Goal: Task Accomplishment & Management: Manage account settings

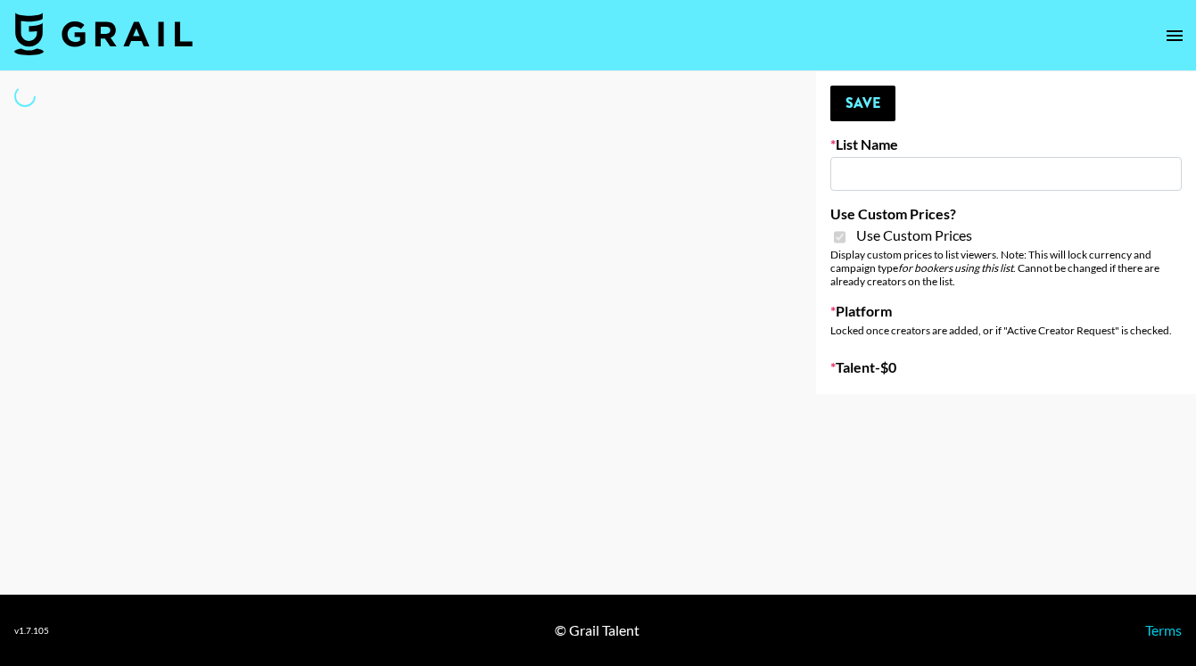
type input "[PERSON_NAME] Make-Up AI Assistant"
checkbox input "true"
select select "Brand"
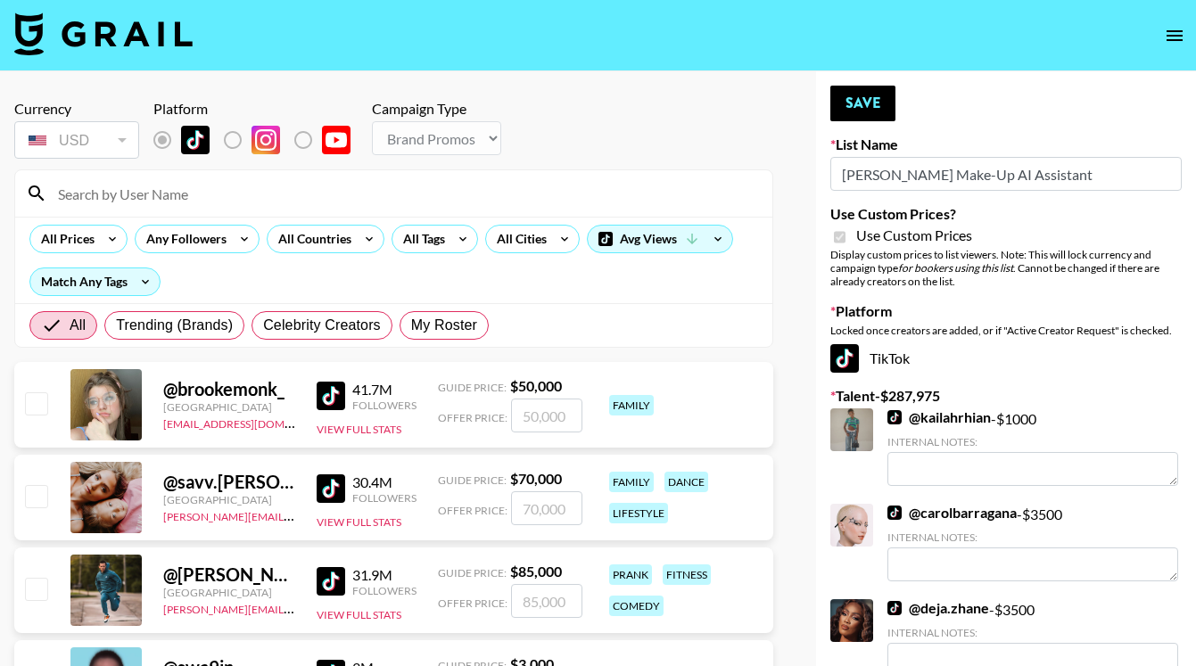
click at [228, 194] on input at bounding box center [404, 193] width 714 height 29
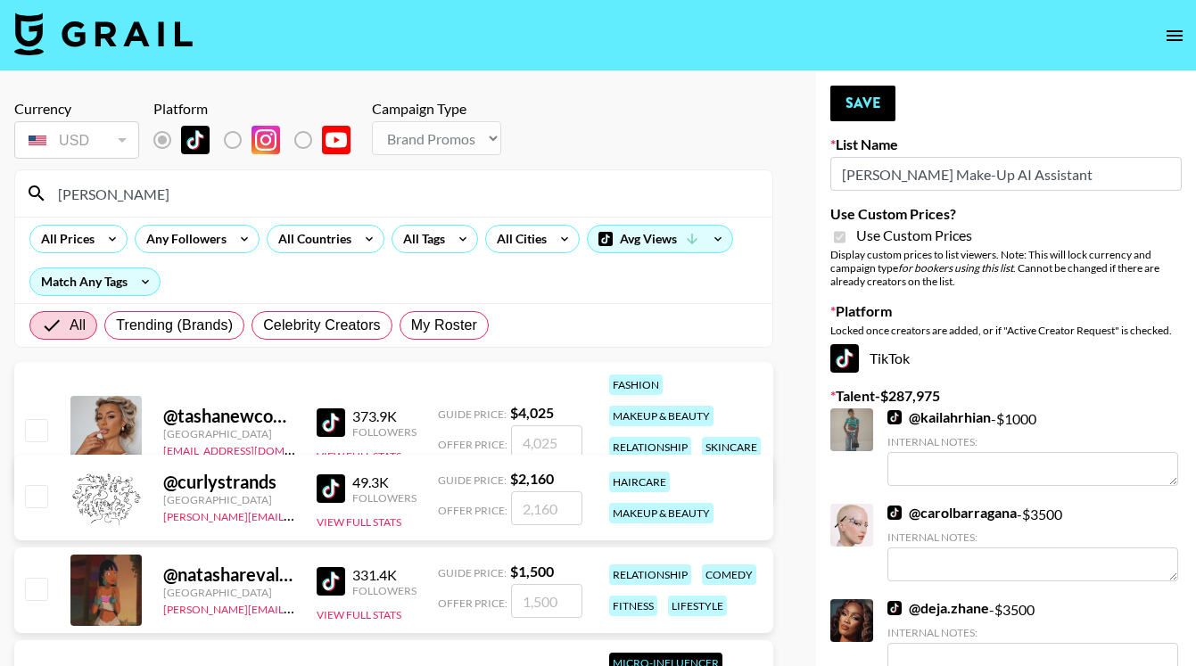
type input "tasha"
click at [38, 426] on input "checkbox" at bounding box center [35, 429] width 21 height 21
checkbox input "true"
type input "4025"
click at [846, 111] on button "Save" at bounding box center [862, 104] width 65 height 36
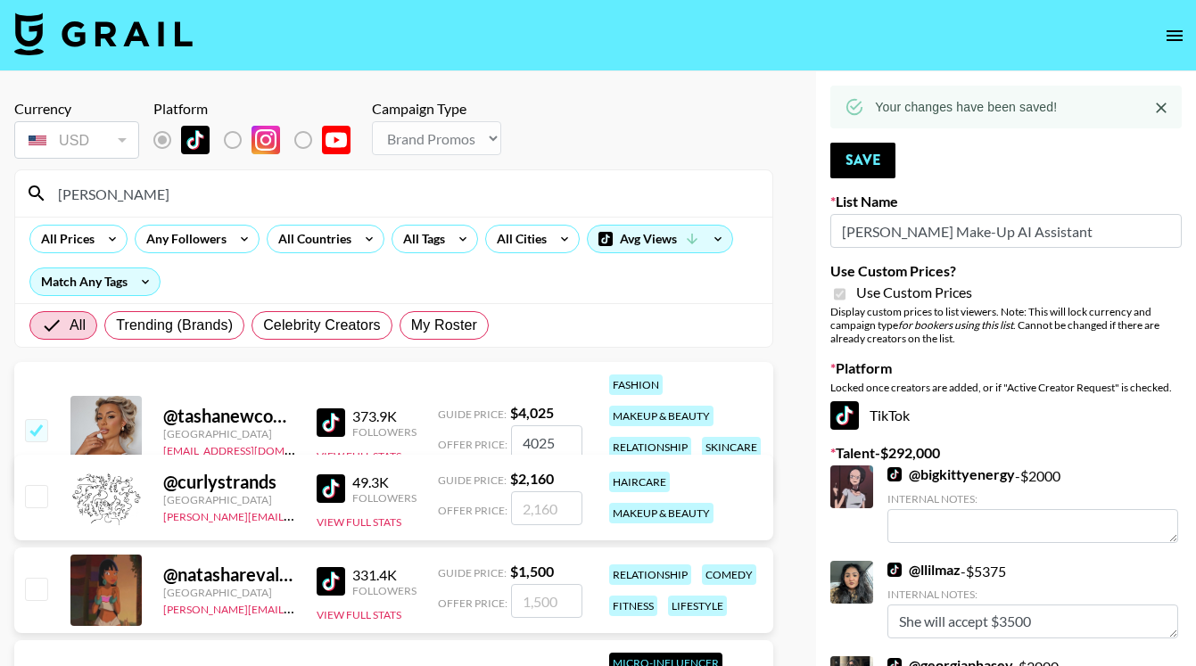
drag, startPoint x: 128, startPoint y: 196, endPoint x: 14, endPoint y: 195, distance: 114.2
click at [15, 195] on div "tasha" at bounding box center [393, 193] width 757 height 46
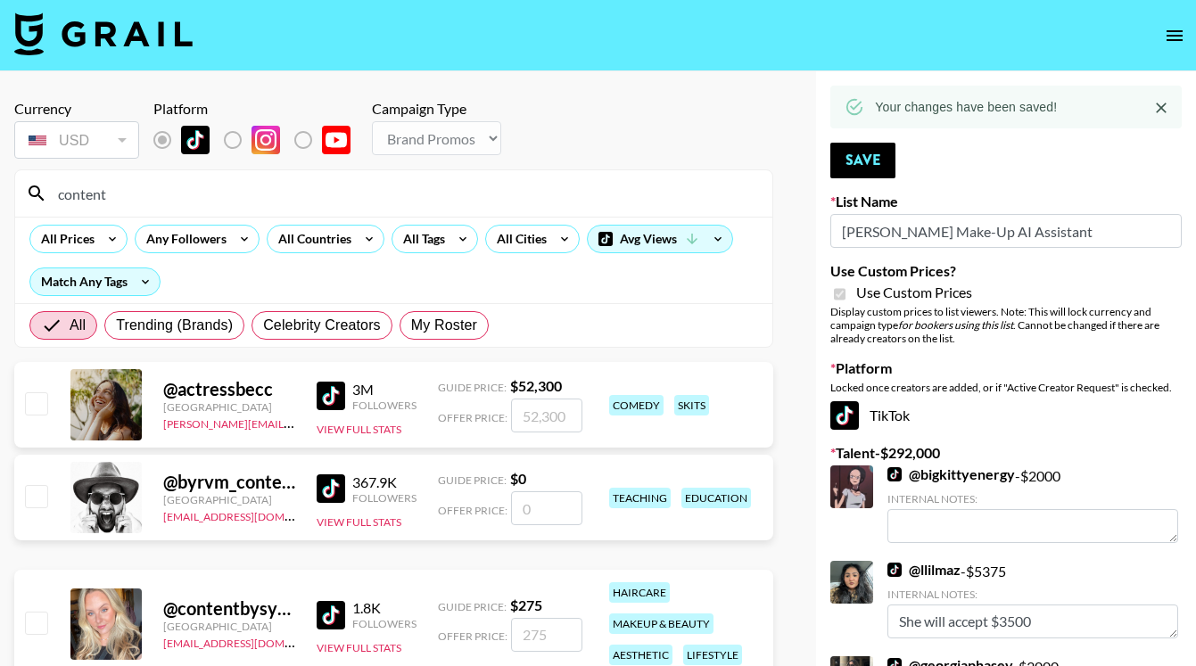
type input "content"
click at [42, 623] on input "checkbox" at bounding box center [35, 622] width 21 height 21
checkbox input "true"
type input "275"
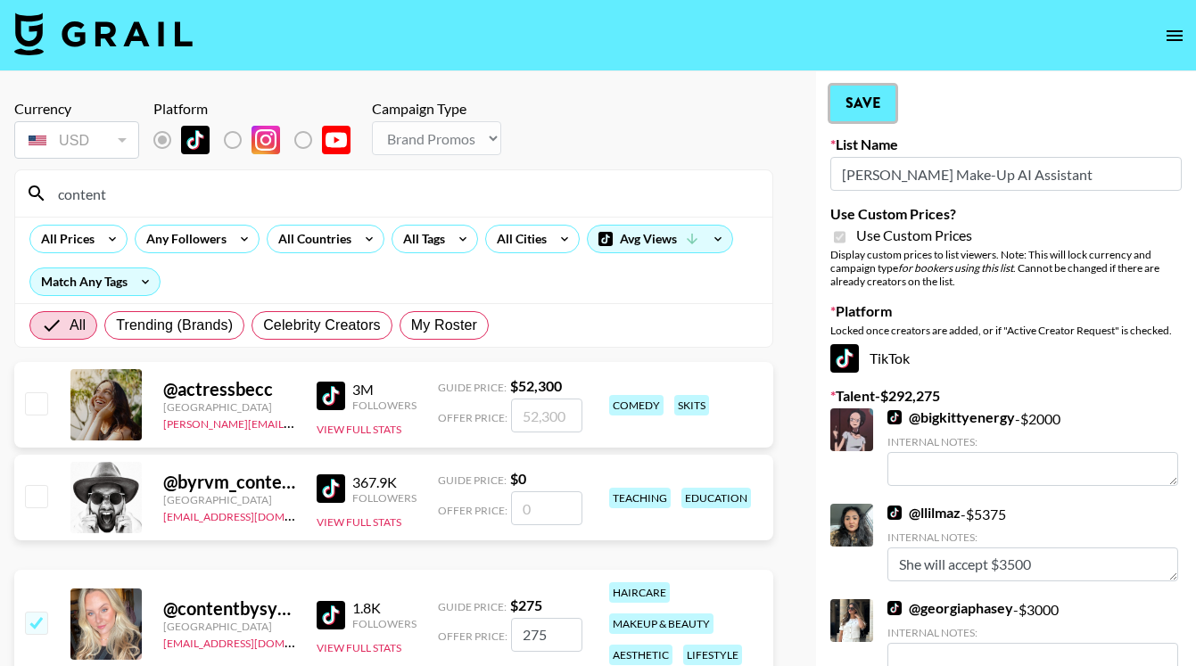
click at [853, 106] on button "Save" at bounding box center [862, 104] width 65 height 36
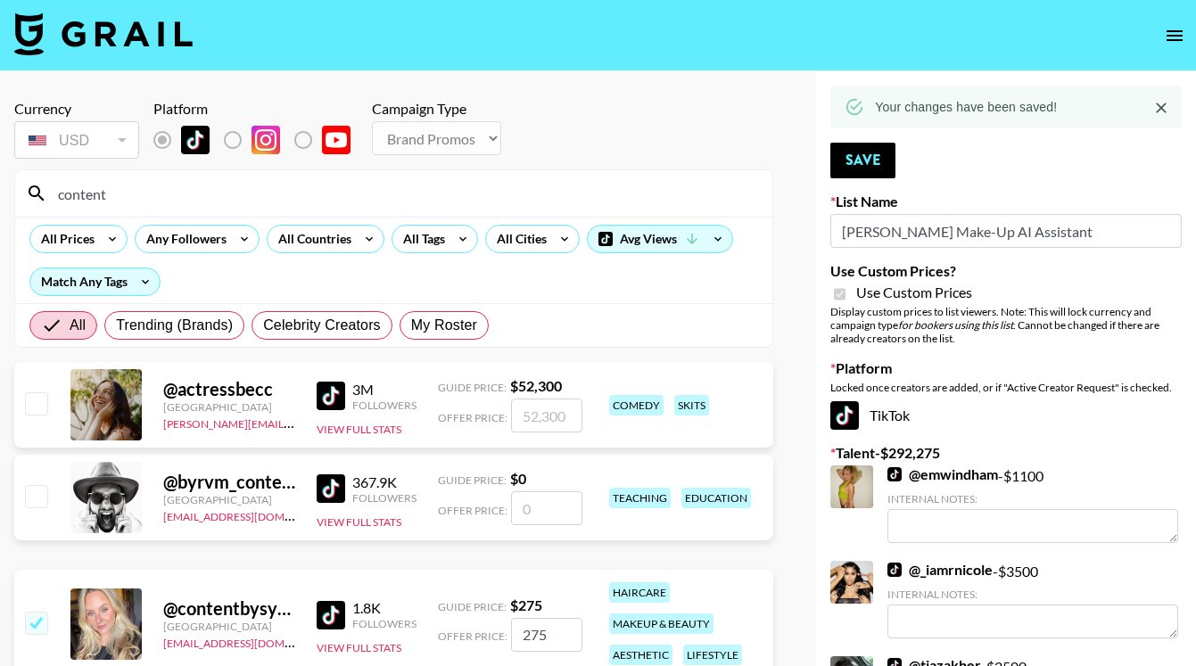
click at [203, 188] on input "content" at bounding box center [404, 193] width 714 height 29
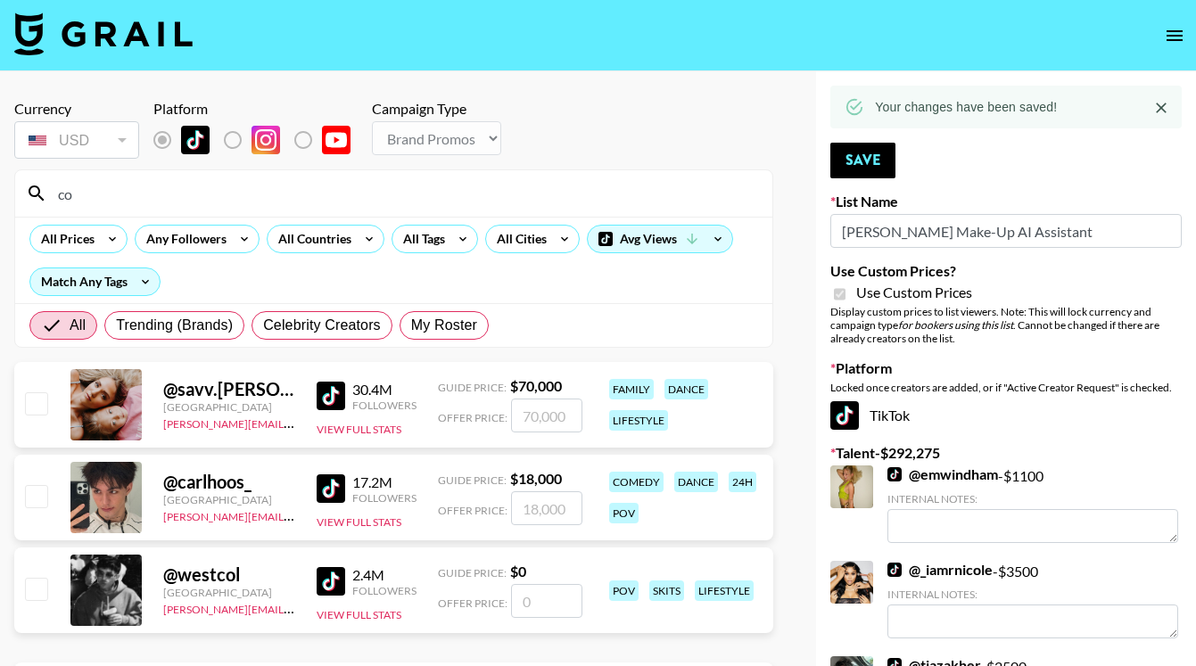
type input "c"
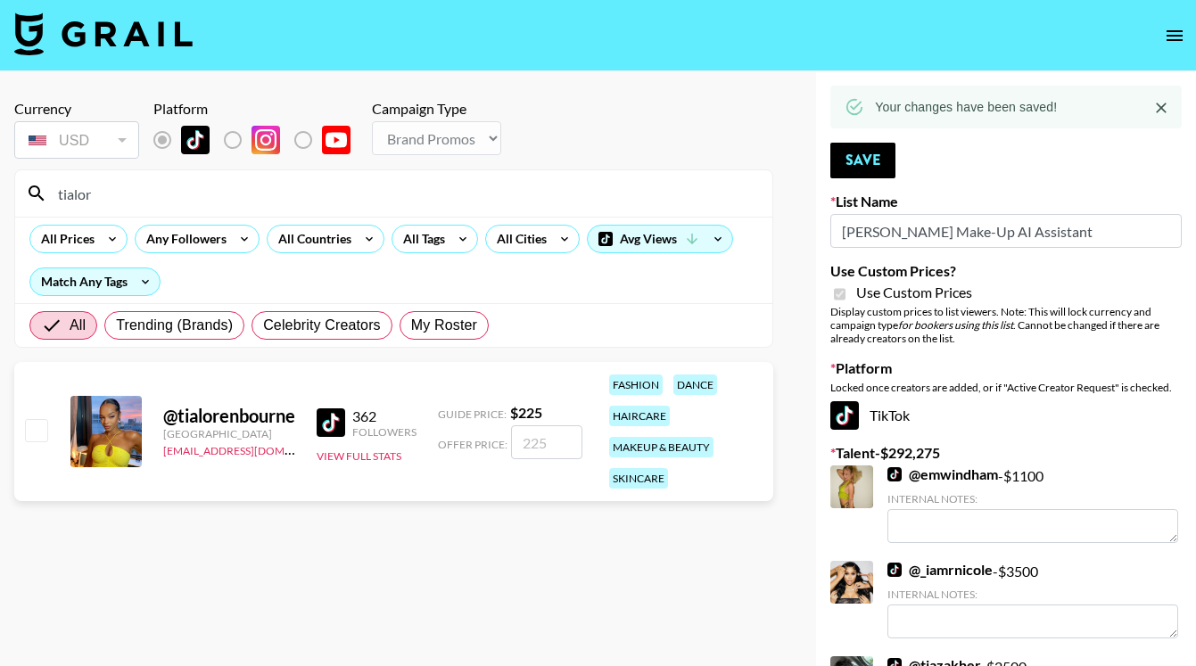
type input "tialor"
click at [34, 432] on input "checkbox" at bounding box center [35, 429] width 21 height 21
checkbox input "true"
type input "225"
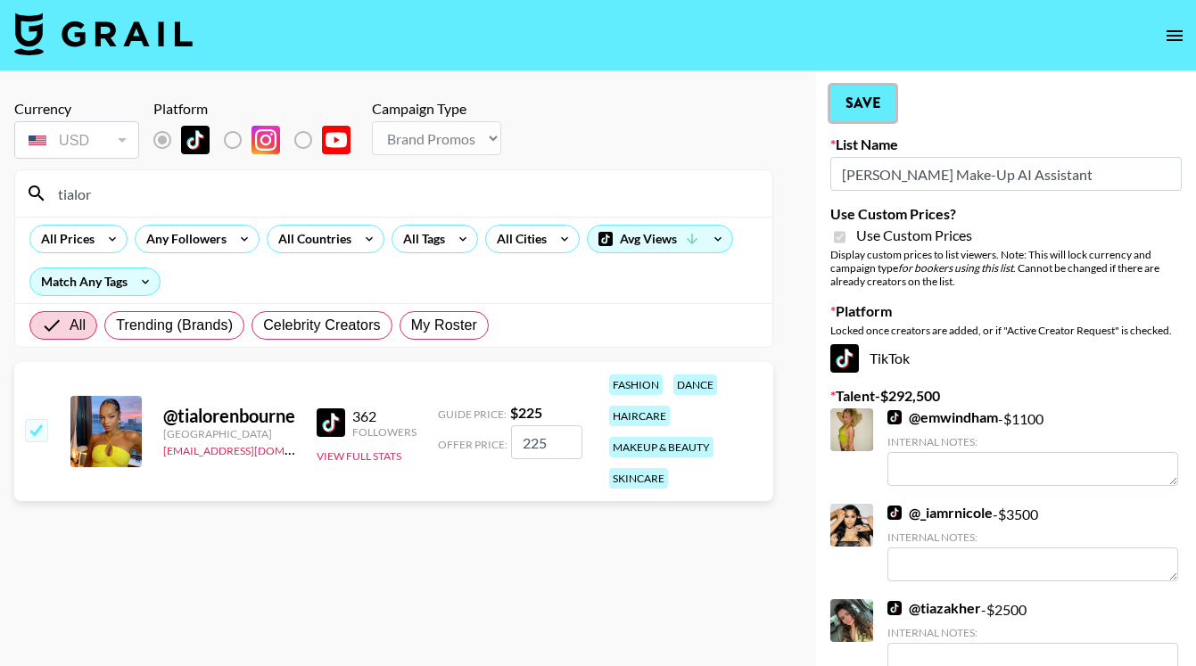
click at [873, 103] on button "Save" at bounding box center [862, 104] width 65 height 36
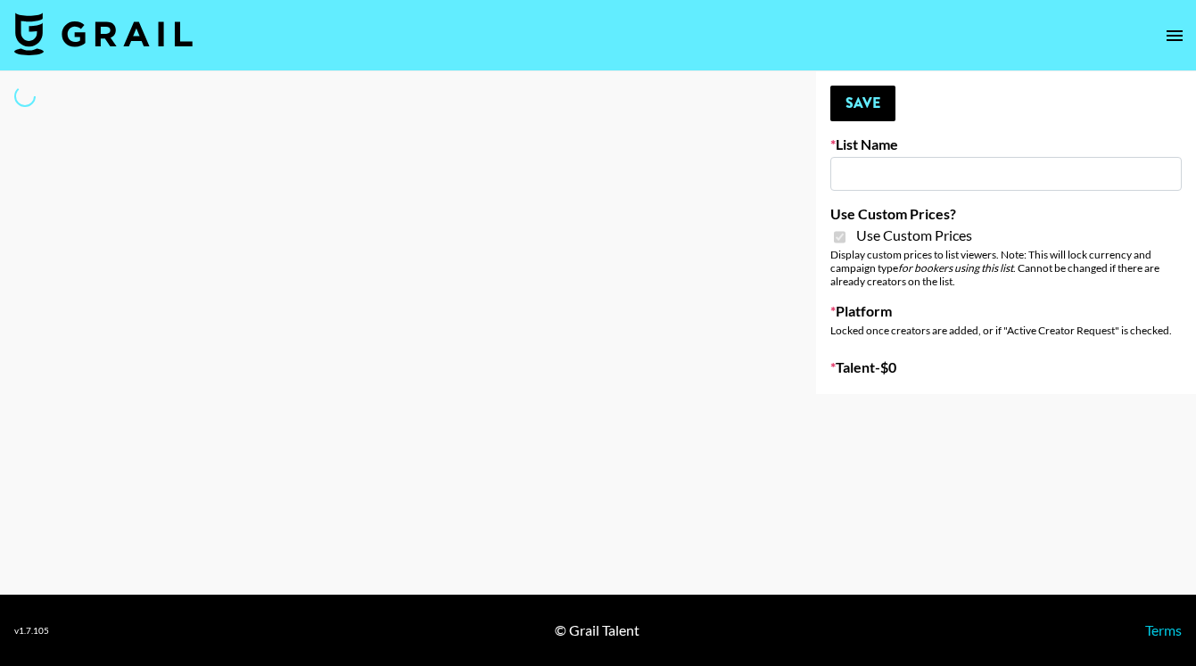
type input "LISEN Watch"
checkbox input "true"
select select "Brand"
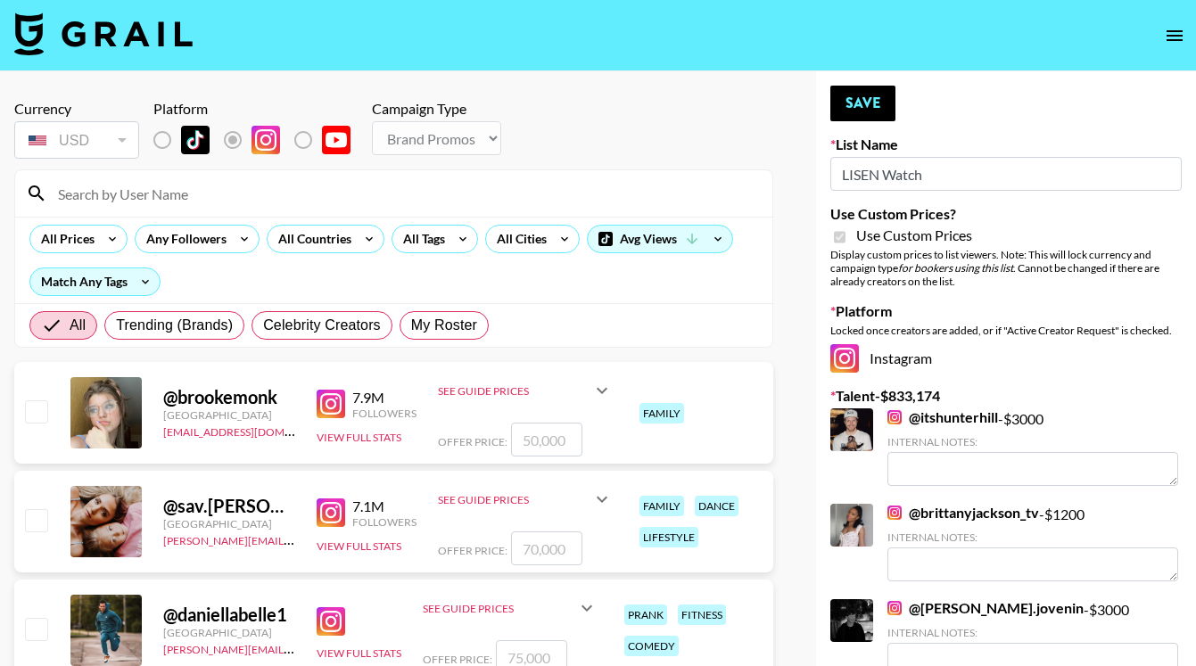
click at [221, 199] on input at bounding box center [404, 193] width 714 height 29
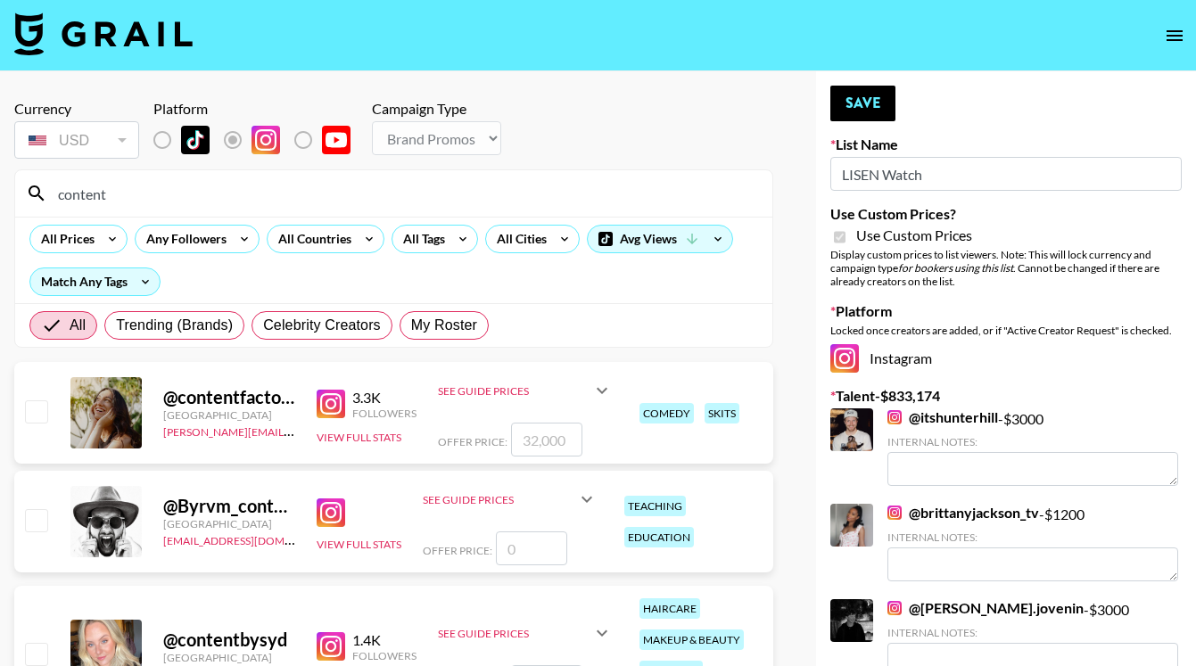
type input "content"
click at [31, 656] on input "checkbox" at bounding box center [35, 653] width 21 height 21
checkbox input "true"
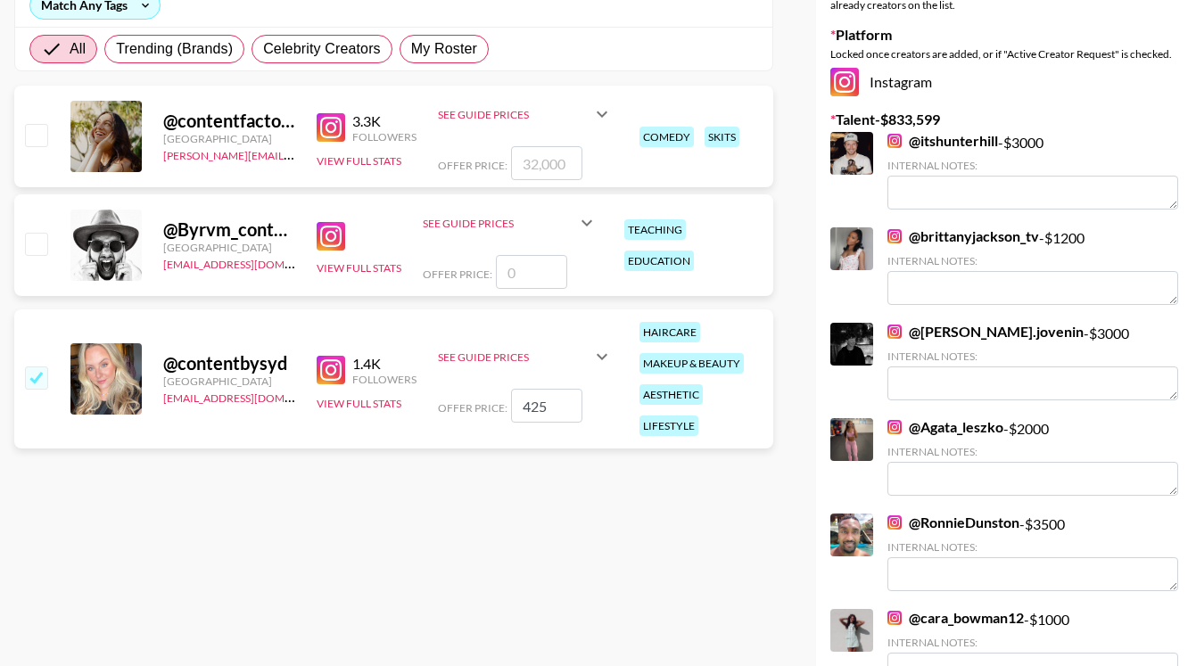
scroll to position [248, 0]
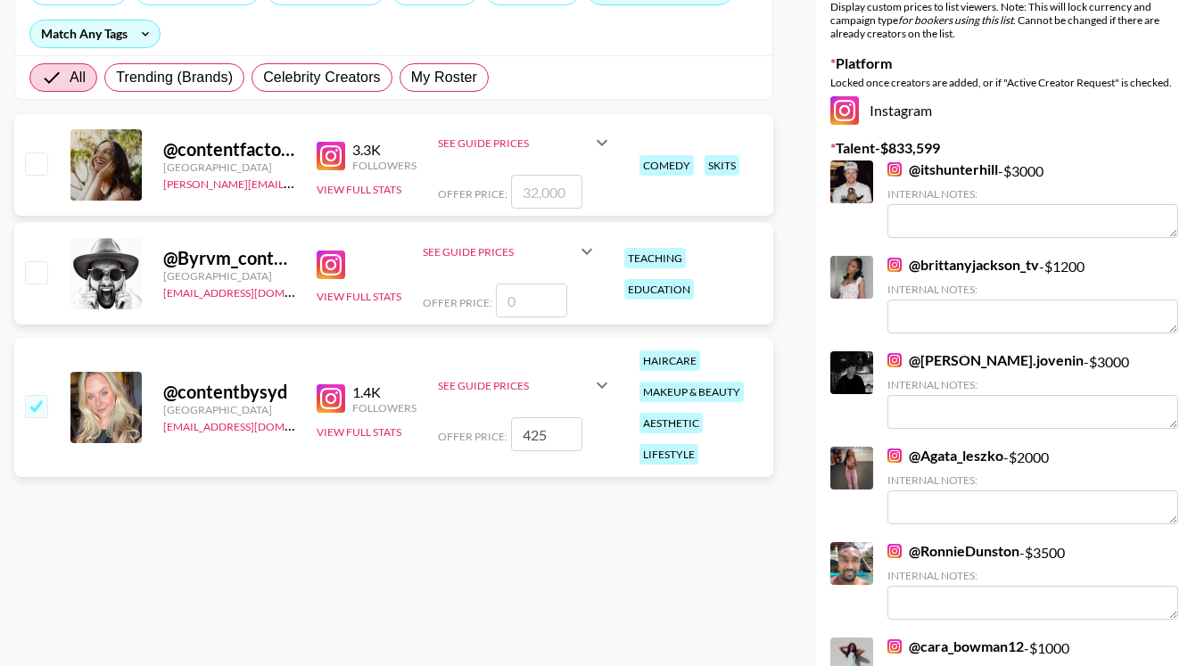
drag, startPoint x: 560, startPoint y: 430, endPoint x: 441, endPoint y: 428, distance: 118.6
click at [442, 429] on div "Offer Price: 425" at bounding box center [525, 434] width 175 height 34
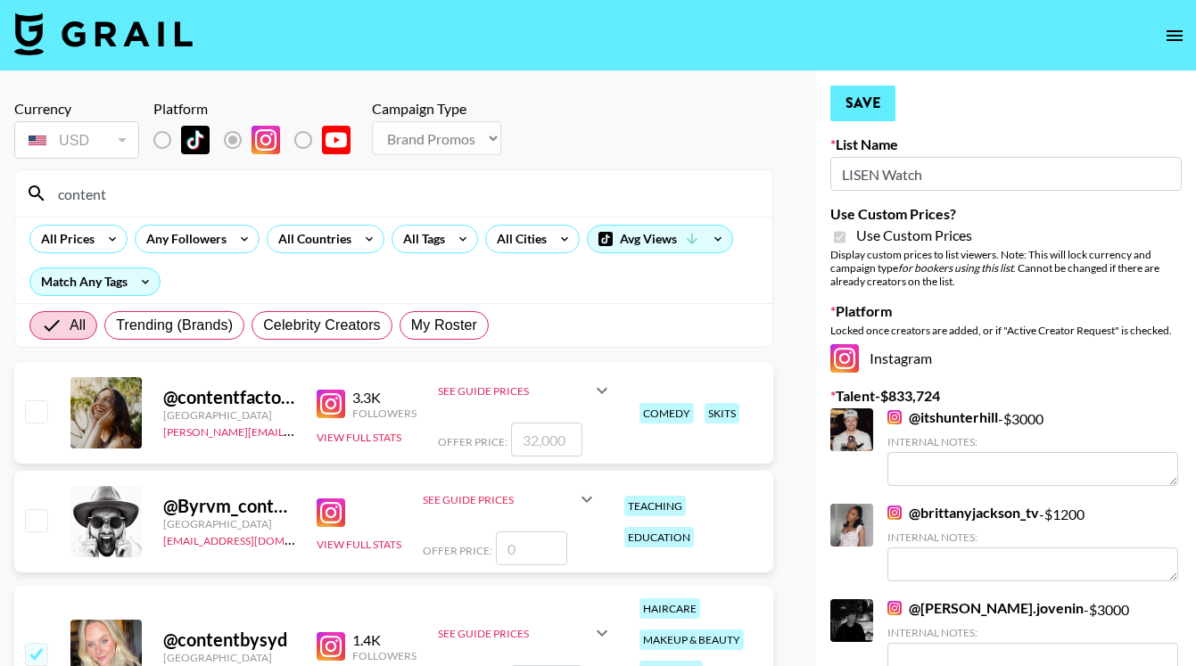
type input "550"
click at [859, 101] on button "Save" at bounding box center [862, 104] width 65 height 36
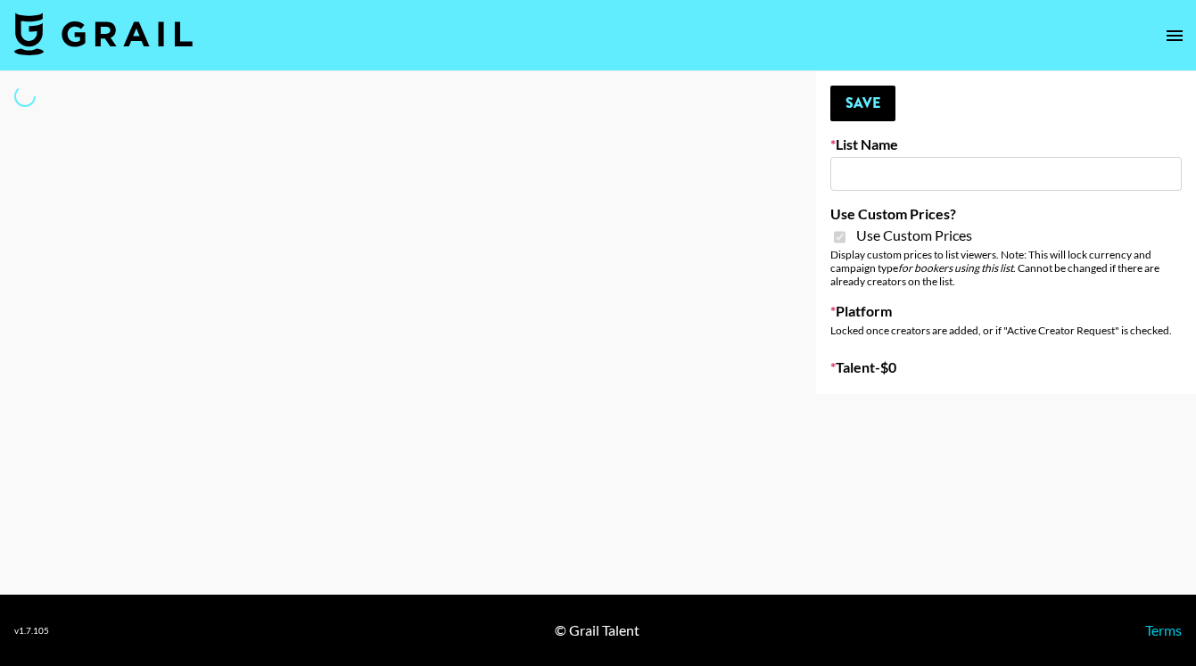
type input "Hetras"
checkbox input "true"
select select "Brand"
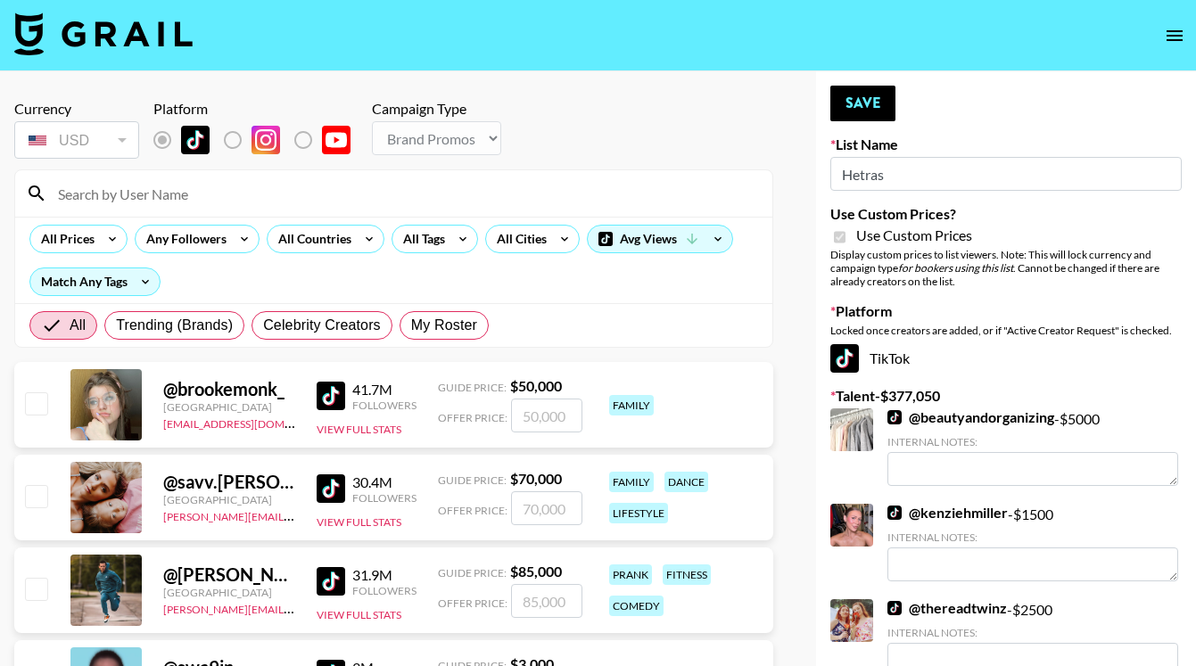
click at [269, 194] on input at bounding box center [404, 193] width 714 height 29
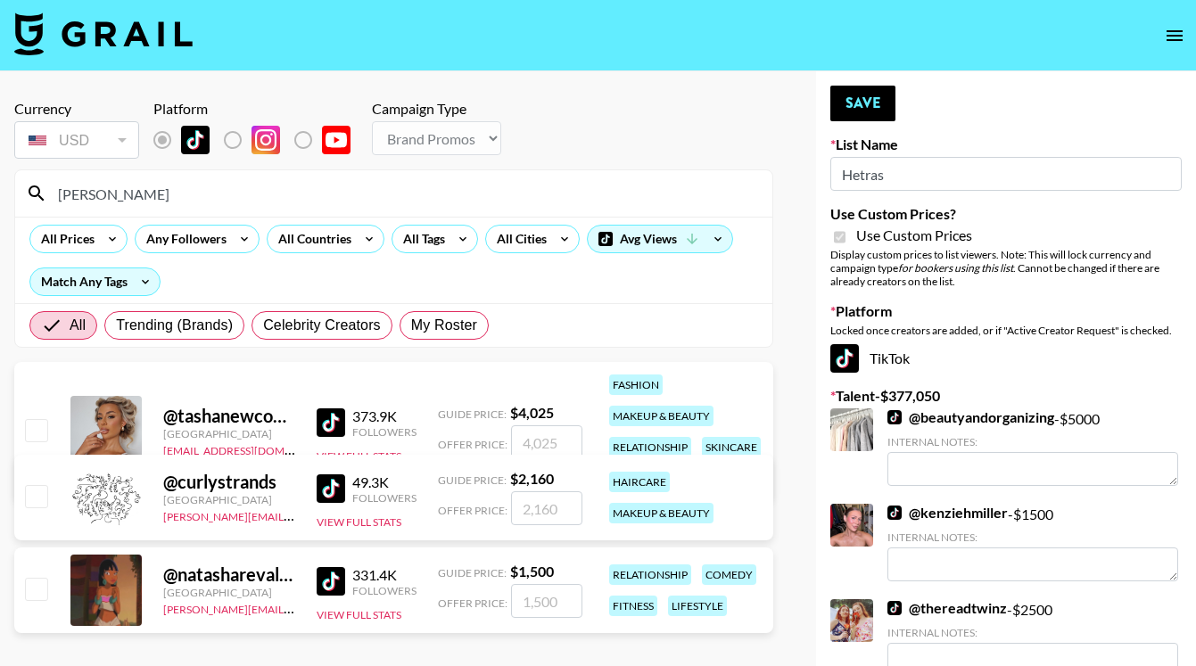
type input "tasha"
click at [43, 427] on input "checkbox" at bounding box center [35, 429] width 21 height 21
checkbox input "true"
type input "4025"
click at [847, 110] on button "Save" at bounding box center [862, 104] width 65 height 36
